Goal: Navigation & Orientation: Find specific page/section

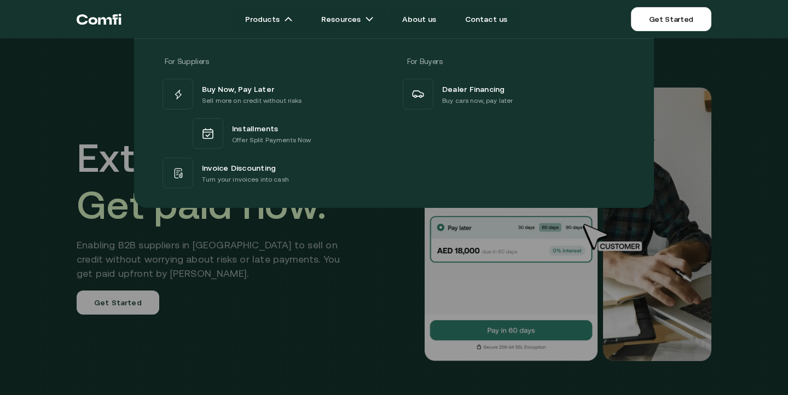
click at [333, 301] on div at bounding box center [394, 235] width 788 height 395
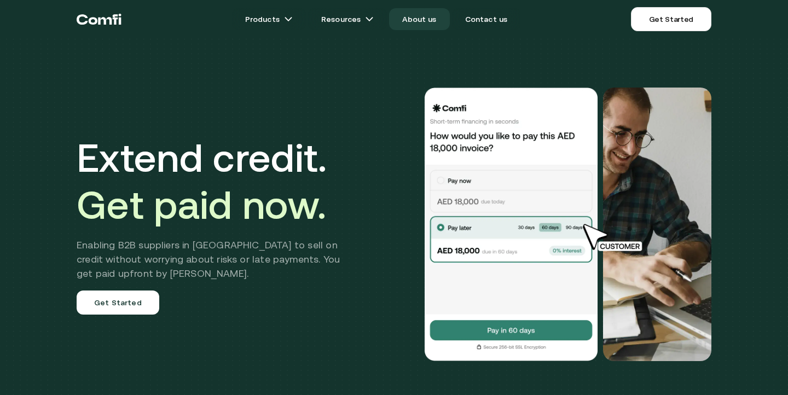
click at [421, 21] on link "About us" at bounding box center [419, 19] width 60 height 22
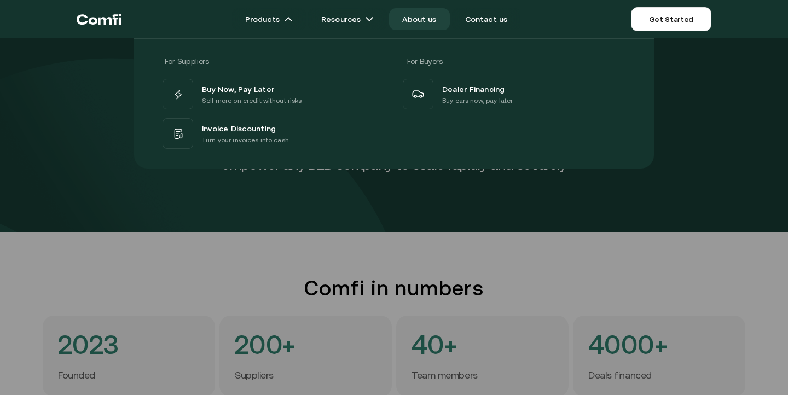
click at [102, 21] on icon "Return to the top of the Comfi home page" at bounding box center [99, 19] width 45 height 33
